Goal: Task Accomplishment & Management: Manage account settings

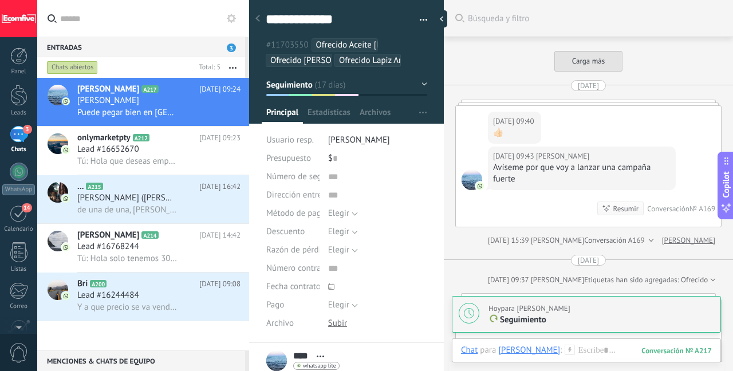
scroll to position [11, 0]
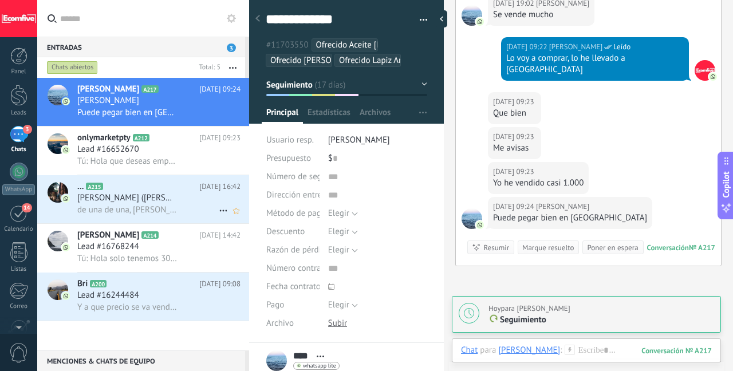
click at [160, 196] on span "[PERSON_NAME] ([PERSON_NAME])" at bounding box center [127, 197] width 100 height 11
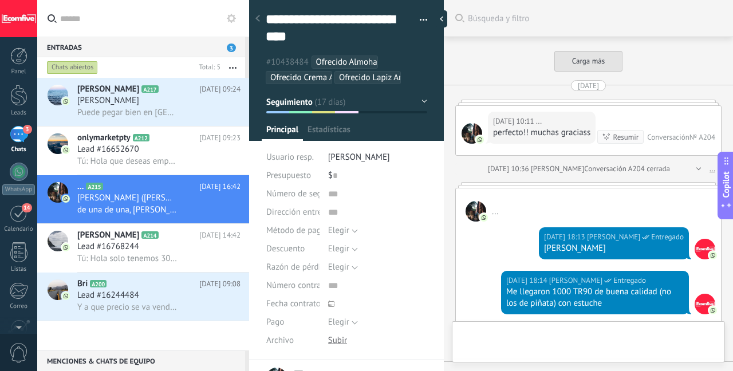
scroll to position [1553, 0]
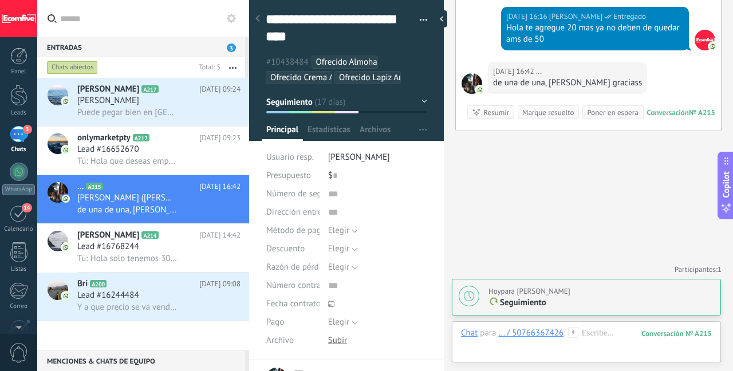
click at [548, 113] on div "Marque resuelto" at bounding box center [548, 112] width 52 height 11
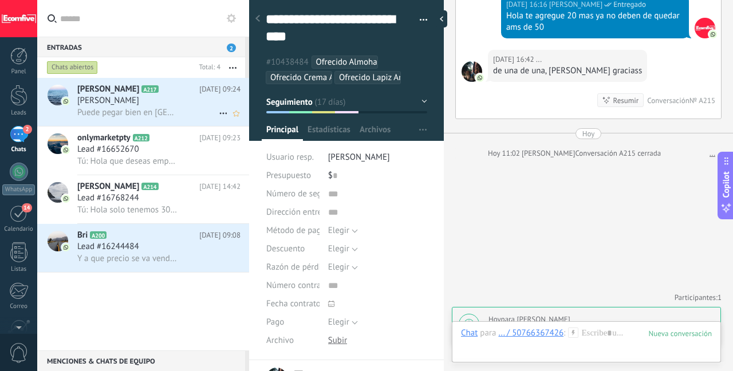
scroll to position [1593, 0]
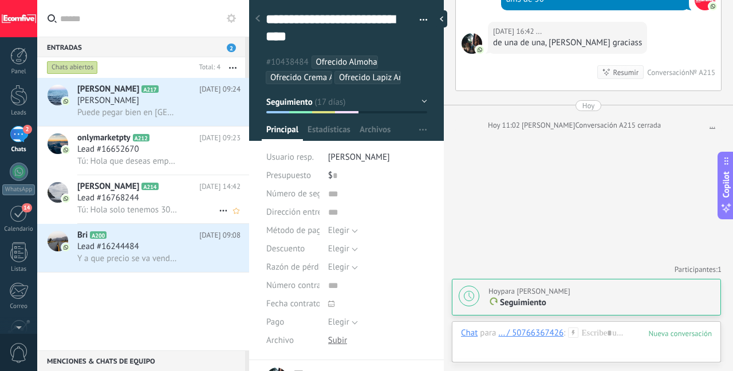
click at [141, 176] on div "[PERSON_NAME] A214 [DATE] 14:42 Lead #16768244 Tú: Hola solo tenemos 300 unidad…" at bounding box center [163, 199] width 172 height 48
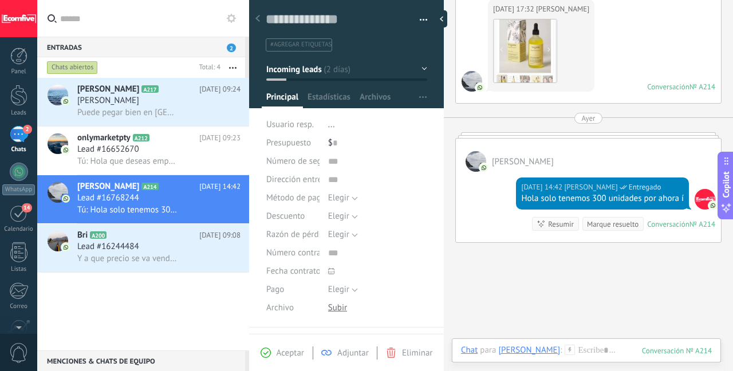
scroll to position [325, 0]
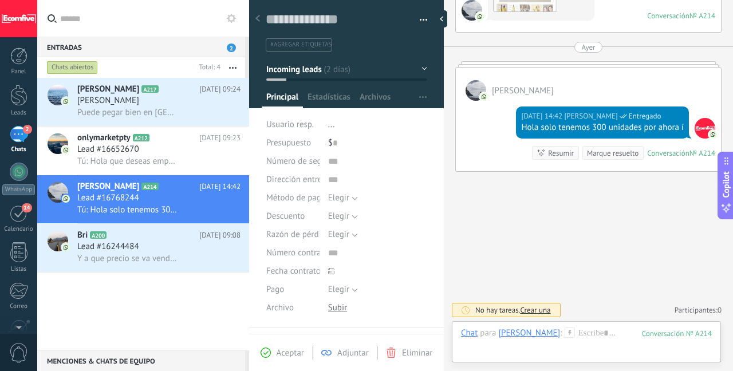
click at [606, 155] on div "Marque resuelto" at bounding box center [613, 153] width 52 height 11
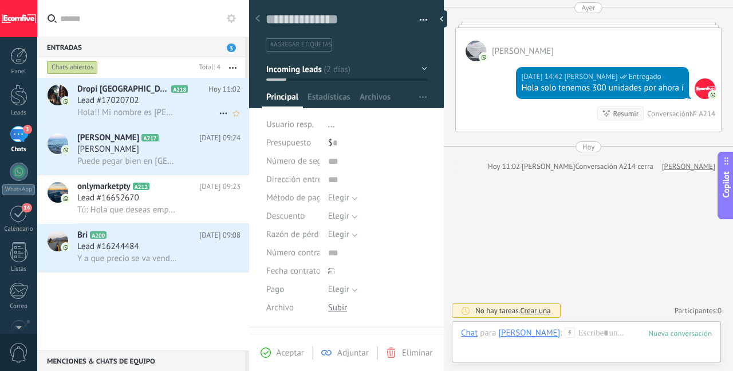
click at [155, 98] on div "Lead #17020702" at bounding box center [158, 100] width 163 height 11
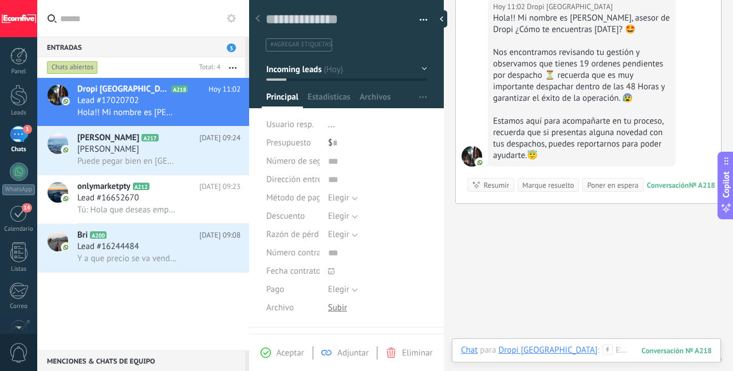
scroll to position [1081, 0]
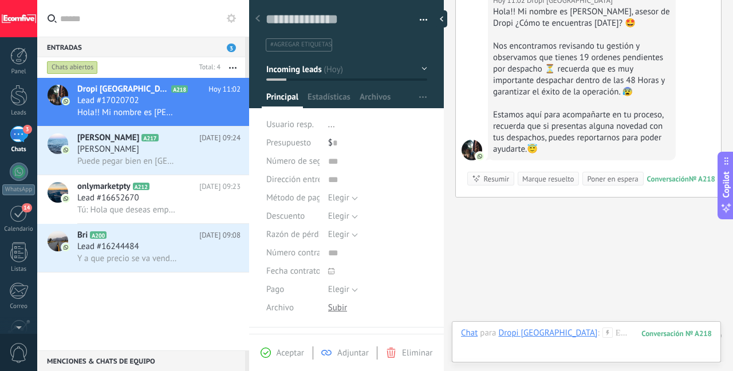
click at [550, 173] on div "Marque resuelto" at bounding box center [548, 178] width 52 height 11
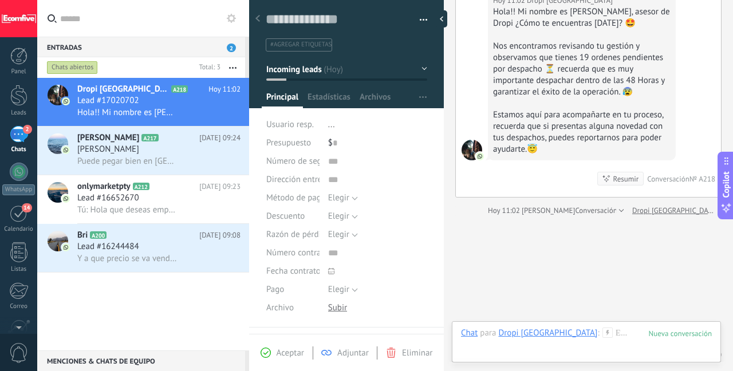
scroll to position [1100, 0]
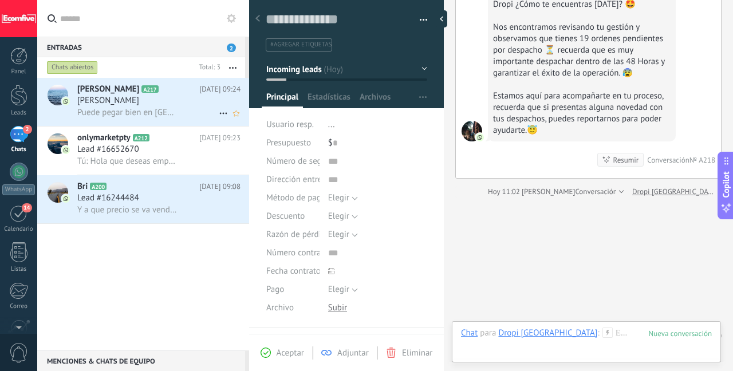
click at [136, 115] on span "Puede pegar bien en [GEOGRAPHIC_DATA]" at bounding box center [127, 112] width 100 height 11
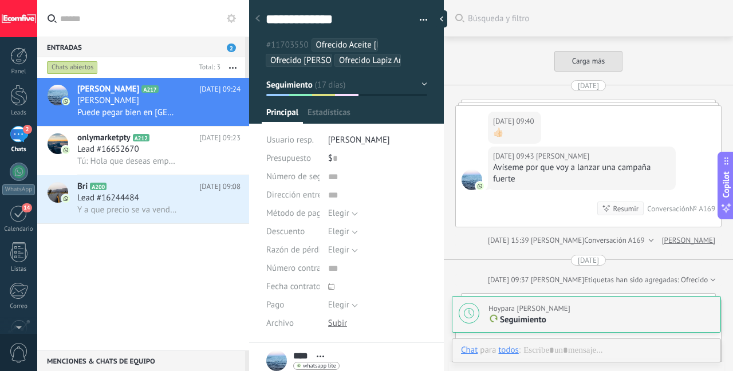
scroll to position [2359, 0]
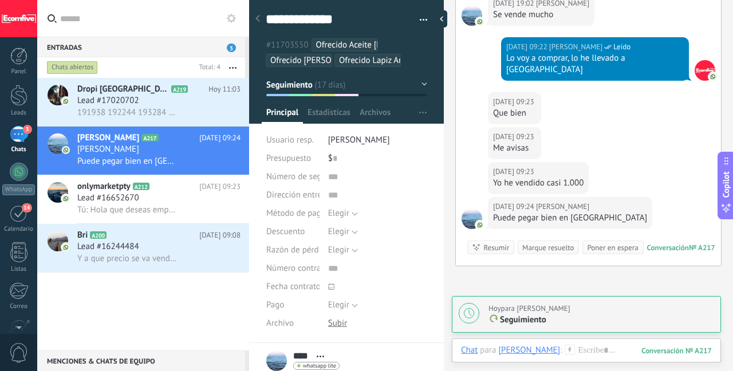
click at [555, 242] on div "Marque resuelto" at bounding box center [548, 247] width 52 height 11
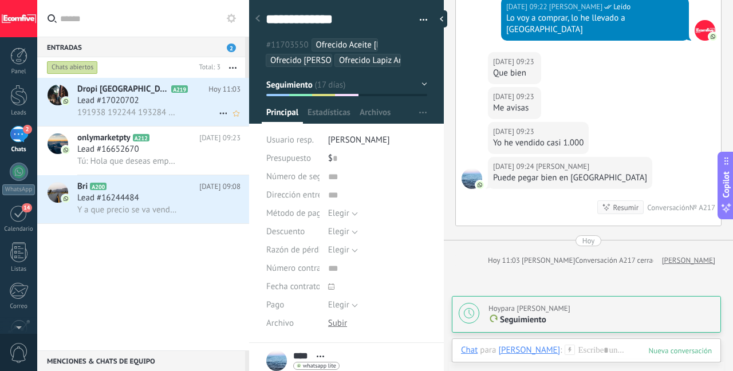
click at [172, 108] on span "191938 192244 193284 193290 193302 193461 193460 193331 193343 193413 193451 19…" at bounding box center [127, 112] width 100 height 11
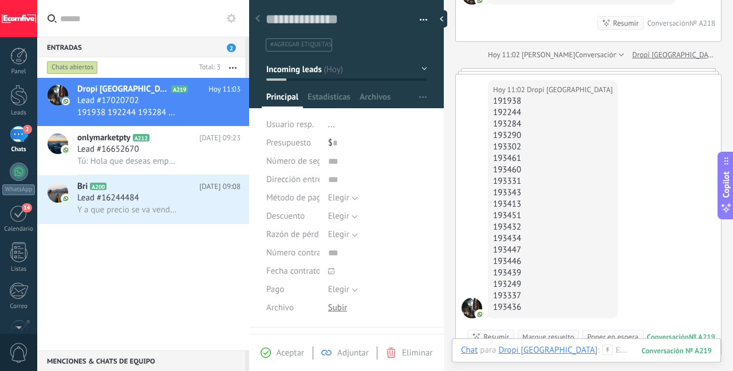
scroll to position [1395, 0]
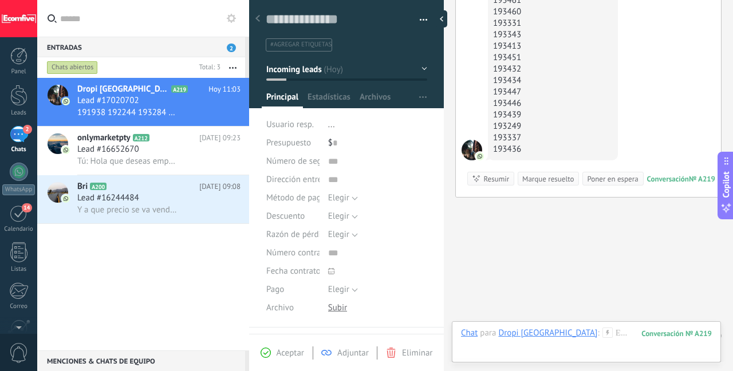
click at [548, 173] on div "Marque resuelto" at bounding box center [548, 178] width 52 height 11
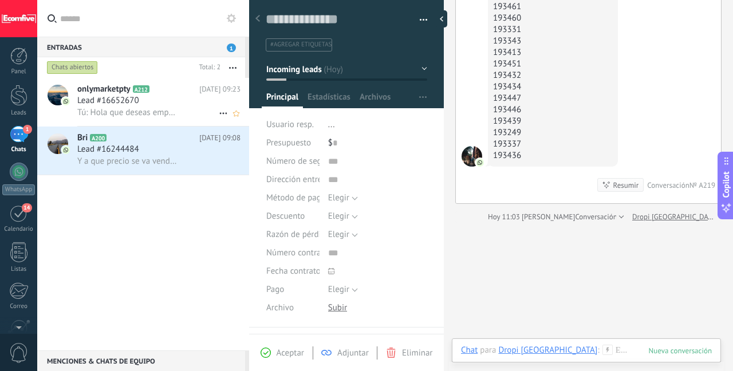
click at [169, 98] on div "Lead #16652670" at bounding box center [158, 100] width 163 height 11
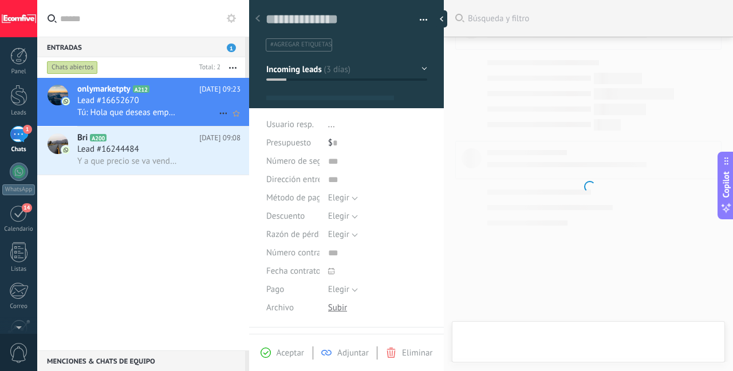
scroll to position [17, 0]
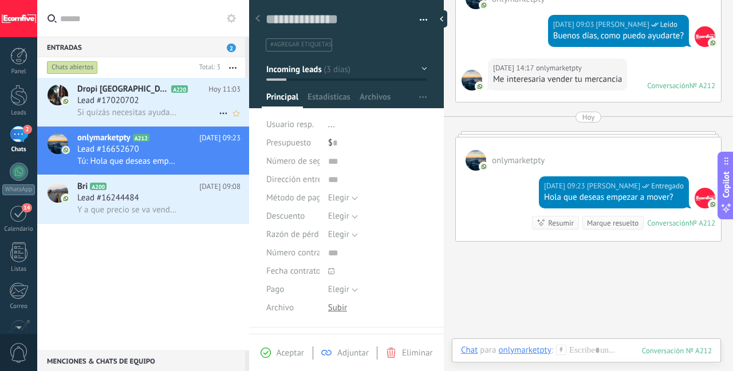
click at [175, 105] on div "Lead #17020702" at bounding box center [158, 100] width 163 height 11
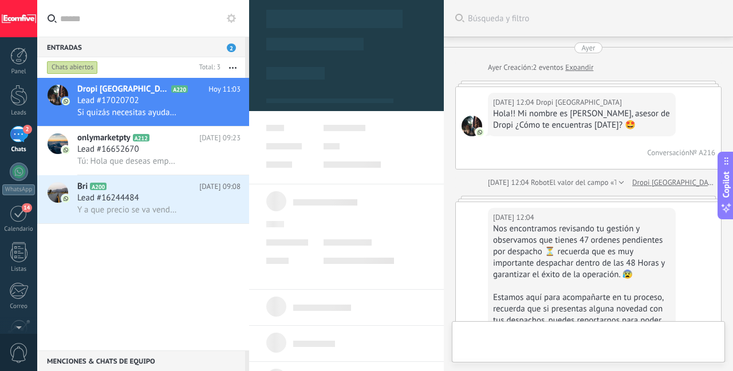
type textarea "**********"
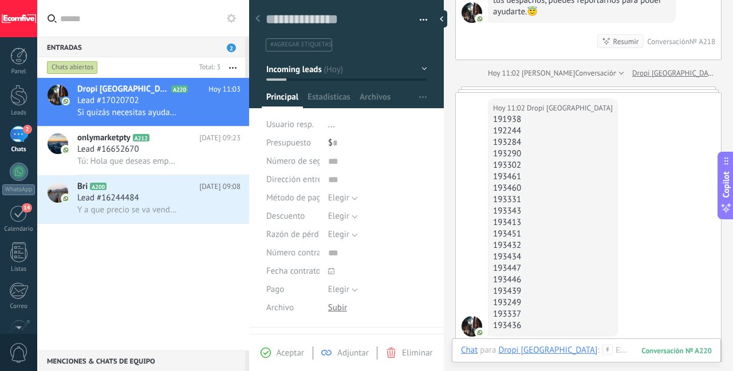
scroll to position [1512, 0]
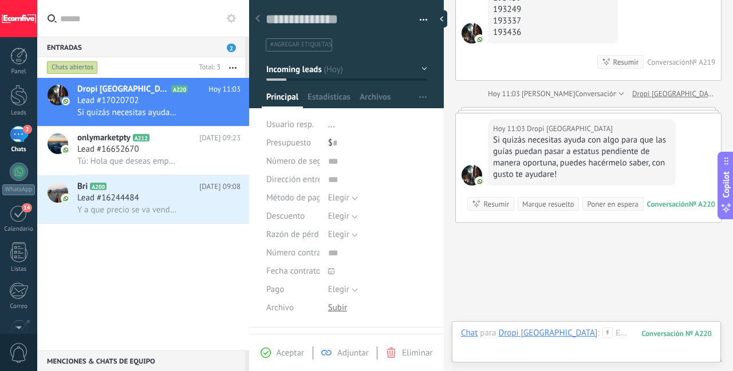
click at [535, 199] on div "Marque resuelto" at bounding box center [548, 204] width 52 height 11
